Goal: Navigation & Orientation: Find specific page/section

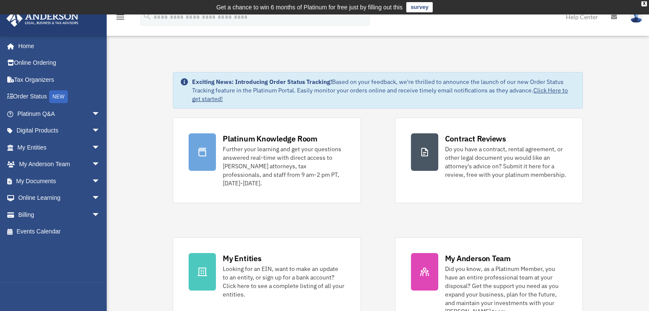
click at [636, 21] on img at bounding box center [636, 17] width 13 height 12
click at [643, 3] on div "X" at bounding box center [644, 3] width 6 height 5
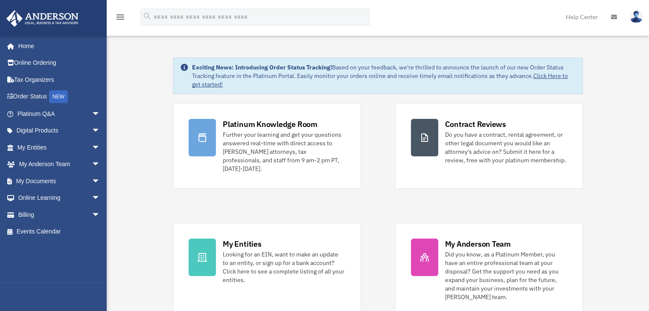
click at [634, 16] on img at bounding box center [636, 17] width 13 height 12
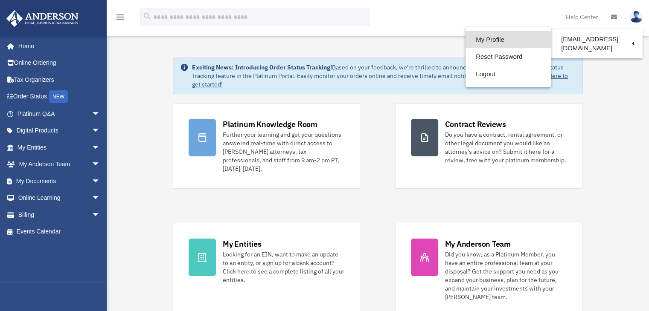
click at [493, 39] on link "My Profile" at bounding box center [507, 39] width 85 height 17
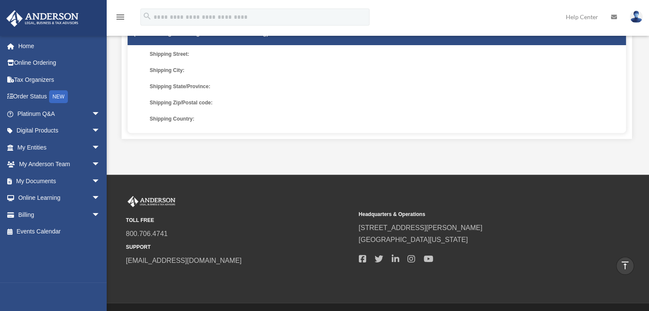
scroll to position [304, 0]
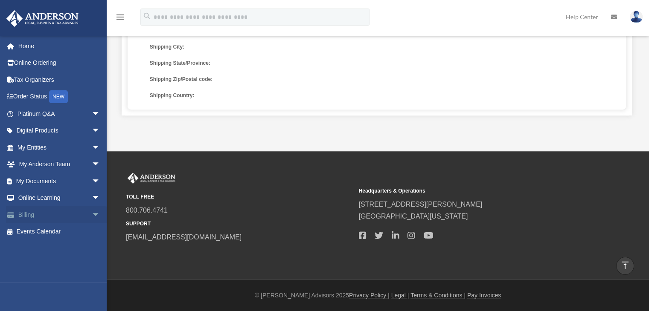
click at [35, 214] on link "Billing arrow_drop_down" at bounding box center [59, 214] width 107 height 17
click at [26, 214] on link "Billing arrow_drop_down" at bounding box center [59, 214] width 107 height 17
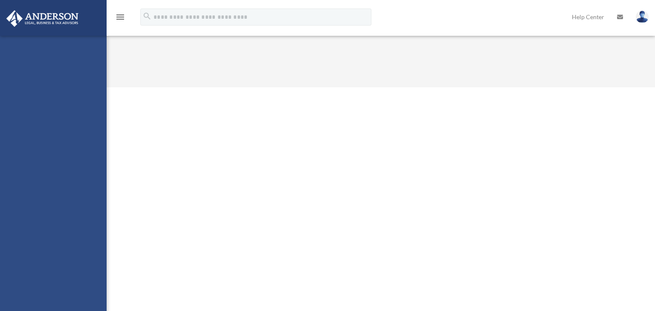
click at [90, 214] on div "tklankford@gmail.com Sign Out tklankford@gmail.com Home Online Ordering Tax Org…" at bounding box center [53, 191] width 107 height 311
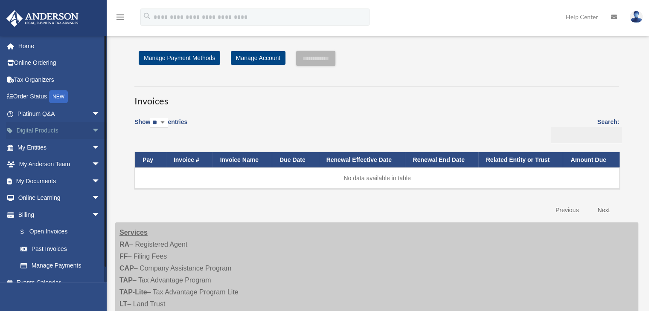
click at [92, 132] on span "arrow_drop_down" at bounding box center [100, 130] width 17 height 17
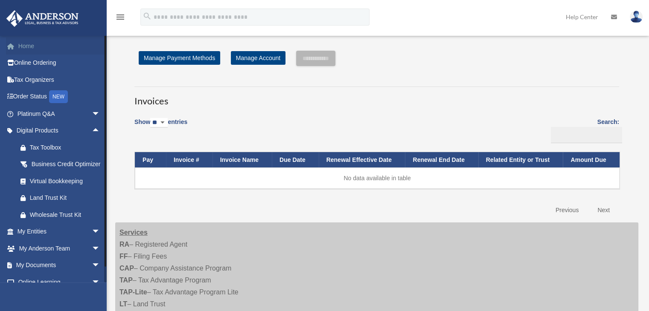
click at [32, 40] on link "Home" at bounding box center [59, 46] width 107 height 17
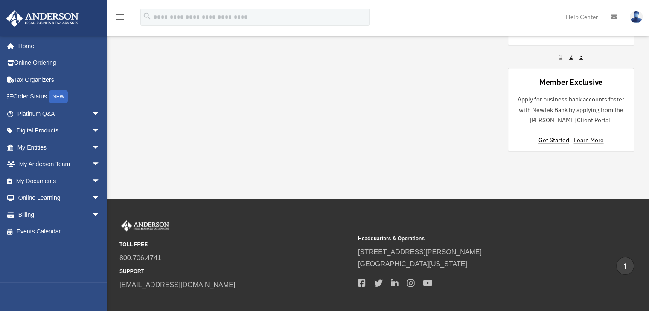
scroll to position [689, 0]
